Goal: Transaction & Acquisition: Book appointment/travel/reservation

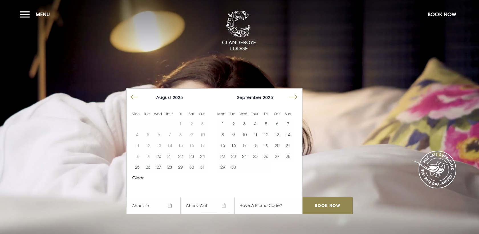
click at [291, 100] on button "Move forward to switch to the next month." at bounding box center [293, 97] width 11 height 11
click at [243, 136] on button "5" at bounding box center [244, 134] width 11 height 11
click at [261, 134] on button "7" at bounding box center [266, 134] width 11 height 11
click at [257, 134] on button "6" at bounding box center [255, 134] width 11 height 11
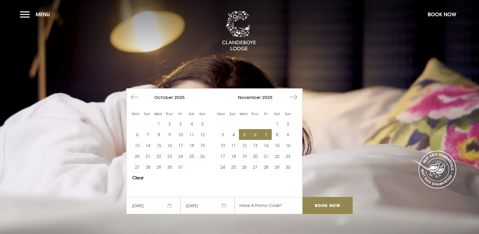
click at [246, 135] on button "5" at bounding box center [244, 134] width 11 height 11
click at [252, 135] on button "6" at bounding box center [255, 134] width 11 height 11
click at [333, 211] on input "Book Now" at bounding box center [328, 205] width 50 height 17
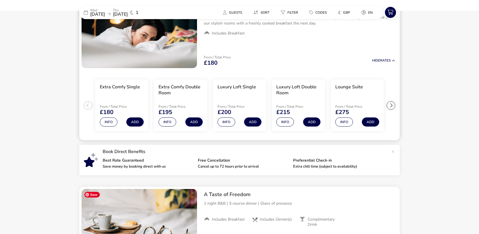
scroll to position [74, 0]
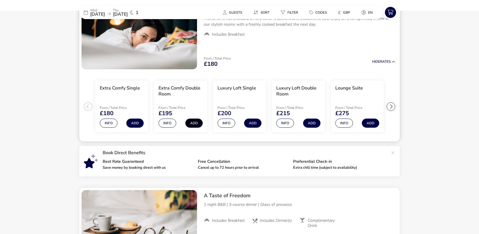
click at [193, 122] on button "Add" at bounding box center [193, 123] width 17 height 9
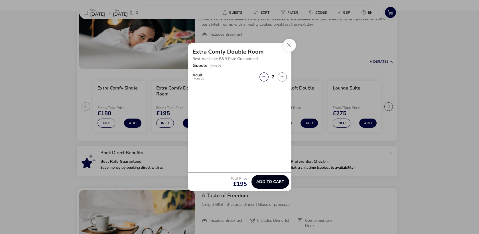
click at [270, 181] on span "Add to cart" at bounding box center [270, 182] width 28 height 4
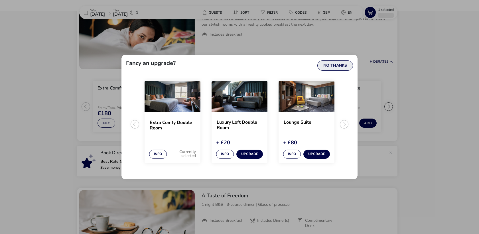
click at [338, 66] on button "No Thanks" at bounding box center [335, 65] width 36 height 10
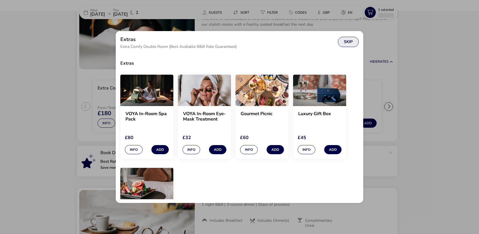
click at [343, 43] on button "Skip" at bounding box center [348, 42] width 21 height 10
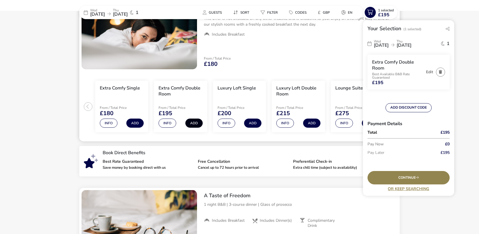
click at [188, 124] on button "Add" at bounding box center [193, 123] width 17 height 9
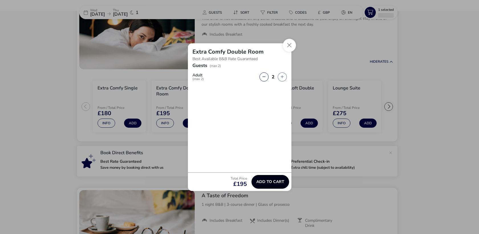
click at [269, 181] on span "Add to cart" at bounding box center [270, 182] width 28 height 4
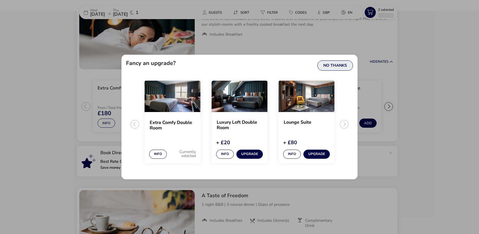
click at [337, 61] on button "No Thanks" at bounding box center [335, 65] width 36 height 10
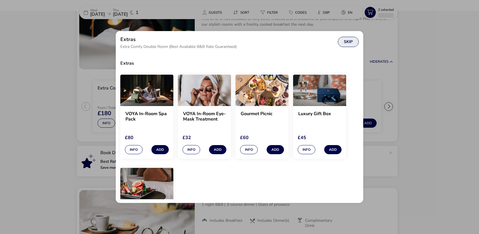
click at [349, 41] on button "Skip" at bounding box center [348, 42] width 21 height 10
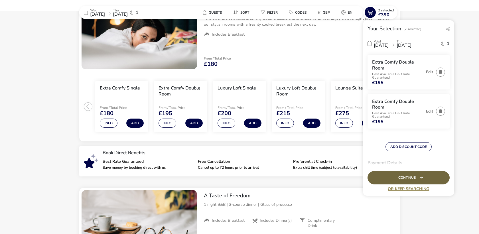
click at [413, 175] on div "Continue" at bounding box center [409, 177] width 82 height 13
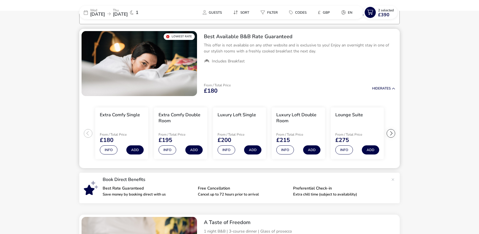
scroll to position [47, 0]
click at [196, 150] on button "Add" at bounding box center [193, 149] width 17 height 9
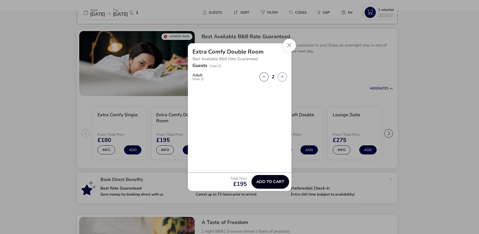
click at [266, 183] on span "Add to cart" at bounding box center [270, 182] width 28 height 4
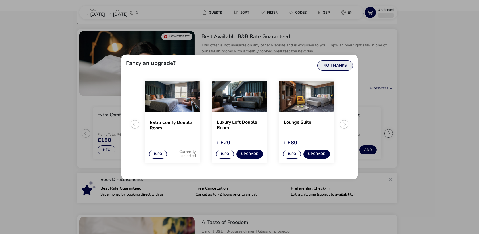
click at [344, 67] on button "No Thanks" at bounding box center [335, 65] width 36 height 10
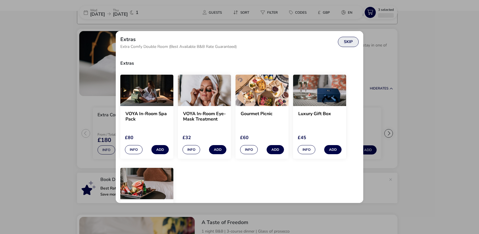
click at [352, 38] on button "Skip" at bounding box center [348, 42] width 21 height 10
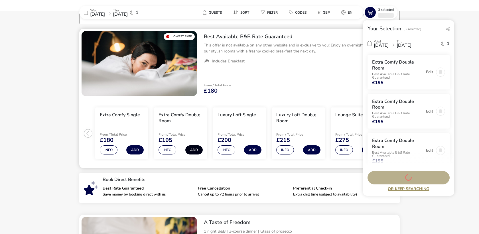
click at [196, 148] on button "Add" at bounding box center [193, 149] width 17 height 9
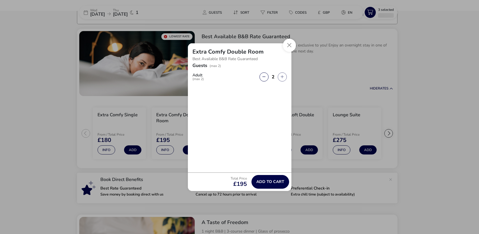
click at [269, 188] on div "Total Price £195 Add to cart" at bounding box center [240, 182] width 104 height 19
click at [281, 78] on button "button" at bounding box center [282, 76] width 9 height 9
click at [281, 78] on span "button" at bounding box center [281, 78] width 0 height 0
click at [275, 182] on span "Add to cart" at bounding box center [270, 182] width 28 height 4
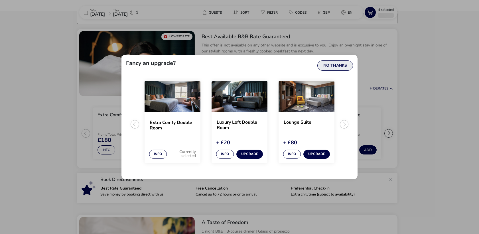
click at [333, 67] on button "No Thanks" at bounding box center [335, 65] width 36 height 10
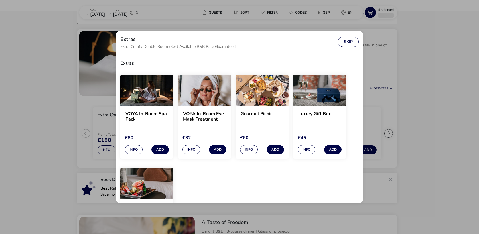
click at [352, 35] on div "Extras Extra Comfy Double Room (Best Available B&B Rate Guaranteed) Skip" at bounding box center [240, 42] width 248 height 22
click at [352, 40] on button "Skip" at bounding box center [348, 42] width 21 height 10
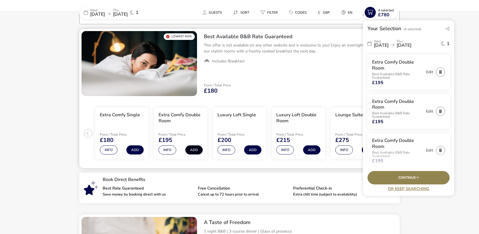
click at [192, 152] on button "Add" at bounding box center [193, 149] width 17 height 9
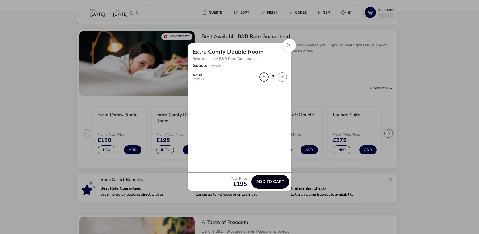
click at [266, 180] on span "Add to cart" at bounding box center [270, 182] width 28 height 4
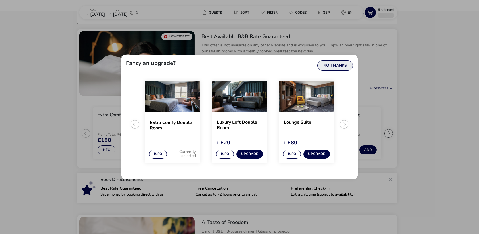
click at [328, 64] on button "No Thanks" at bounding box center [335, 65] width 36 height 10
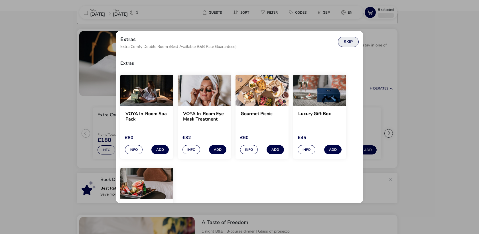
click at [343, 38] on button "Skip" at bounding box center [348, 42] width 21 height 10
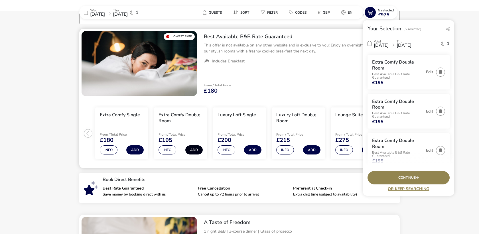
click at [195, 149] on button "Add" at bounding box center [193, 149] width 17 height 9
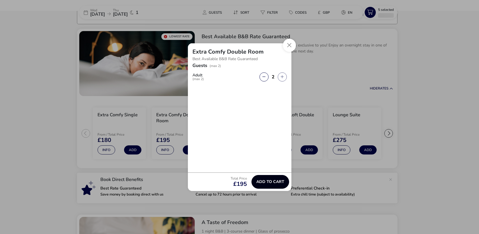
click at [277, 179] on button "Add to cart" at bounding box center [271, 182] width 38 height 14
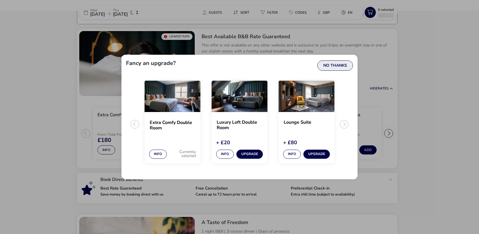
click at [335, 66] on button "No Thanks" at bounding box center [335, 65] width 36 height 10
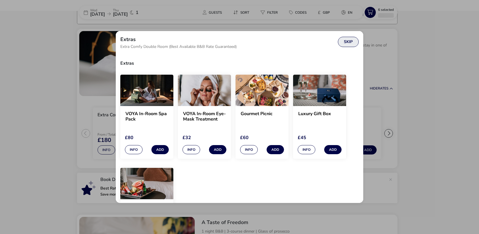
click at [347, 42] on button "Skip" at bounding box center [348, 42] width 21 height 10
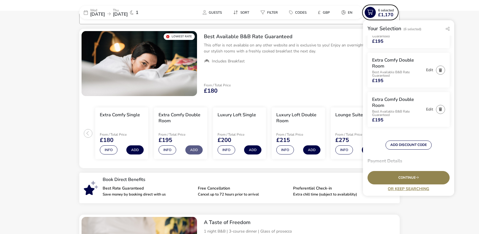
scroll to position [202, 0]
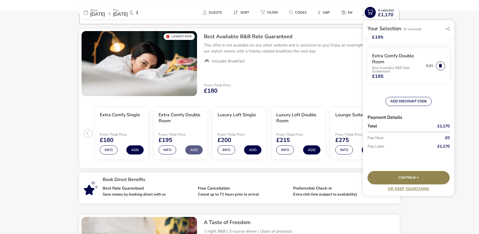
click at [444, 65] on button "button" at bounding box center [440, 65] width 9 height 9
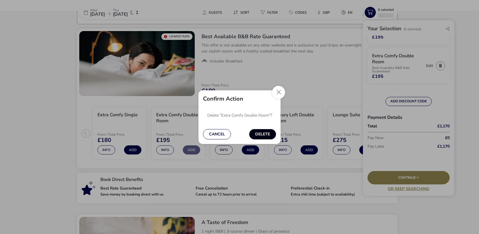
click at [265, 138] on button "Delete" at bounding box center [262, 134] width 27 height 10
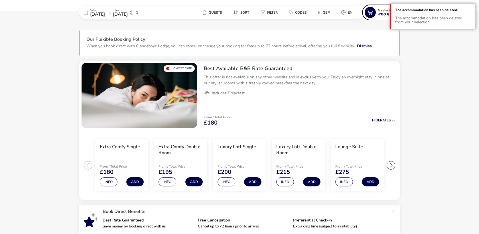
scroll to position [0, 0]
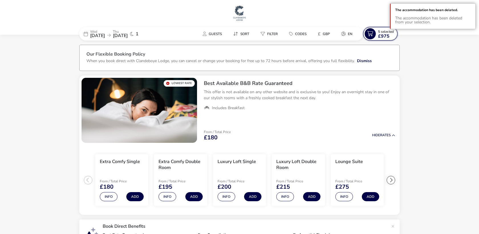
click at [388, 34] on span "£975" at bounding box center [383, 36] width 11 height 5
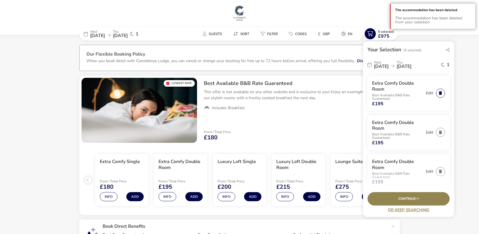
click at [442, 93] on button "button" at bounding box center [440, 93] width 9 height 9
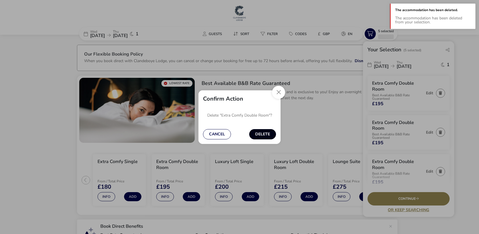
click at [267, 134] on button "Delete" at bounding box center [262, 134] width 27 height 10
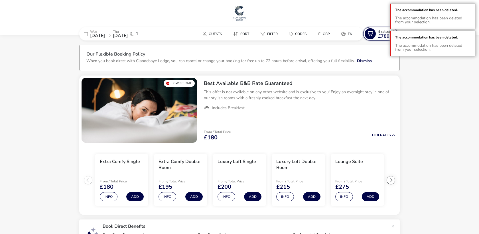
click at [386, 34] on span "£780" at bounding box center [383, 36] width 11 height 5
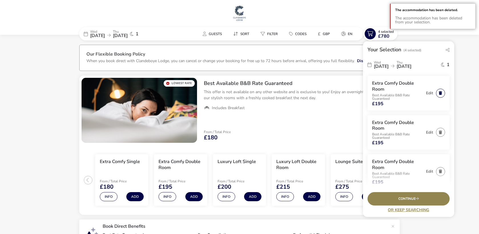
click at [442, 93] on button "button" at bounding box center [440, 93] width 9 height 9
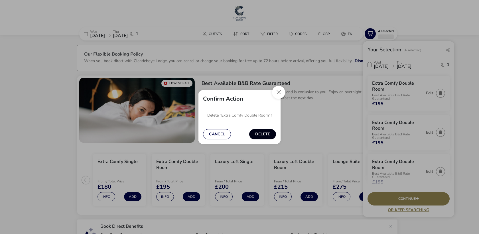
click at [265, 131] on button "Delete" at bounding box center [262, 134] width 27 height 10
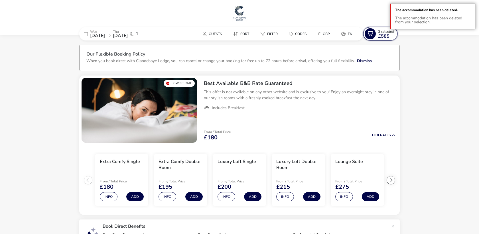
click at [387, 32] on span "3 Selected" at bounding box center [386, 31] width 16 height 5
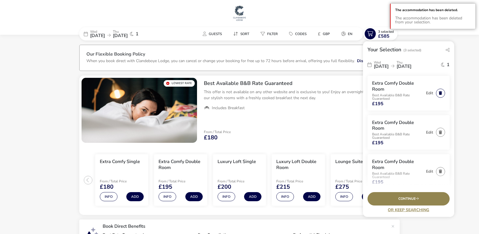
click at [439, 91] on button "button" at bounding box center [440, 93] width 9 height 9
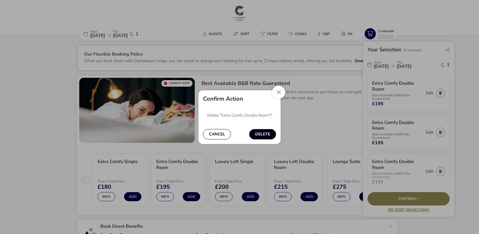
click at [263, 133] on button "Delete" at bounding box center [262, 134] width 27 height 10
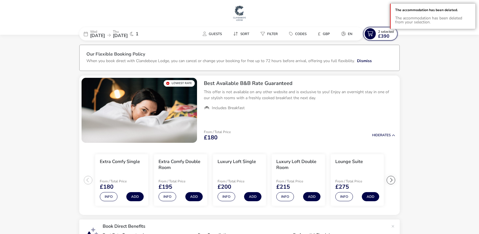
click at [382, 36] on span "£390" at bounding box center [383, 36] width 11 height 5
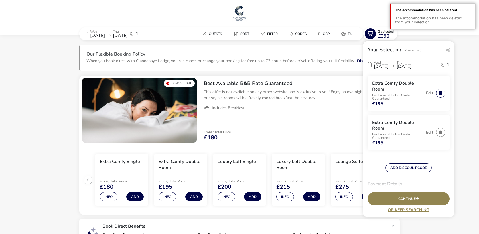
click at [445, 93] on button "button" at bounding box center [440, 93] width 9 height 9
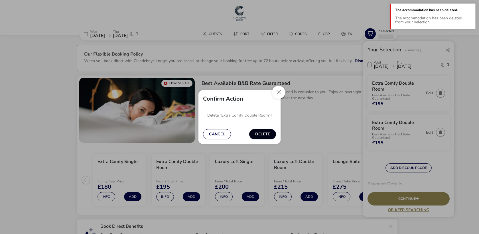
click at [267, 131] on button "Delete" at bounding box center [262, 134] width 27 height 10
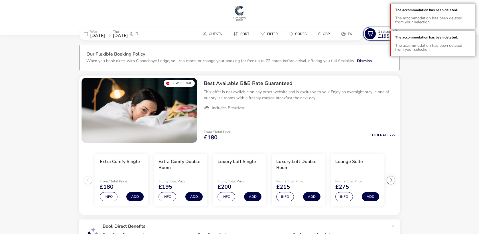
click at [371, 35] on icon at bounding box center [370, 33] width 11 height 11
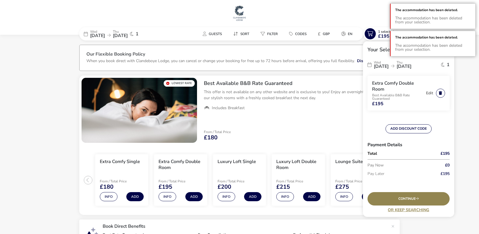
click at [441, 92] on button "button" at bounding box center [440, 93] width 9 height 9
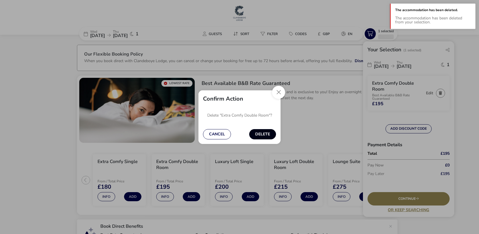
click at [264, 133] on button "Delete" at bounding box center [262, 134] width 27 height 10
